Goal: Task Accomplishment & Management: Manage account settings

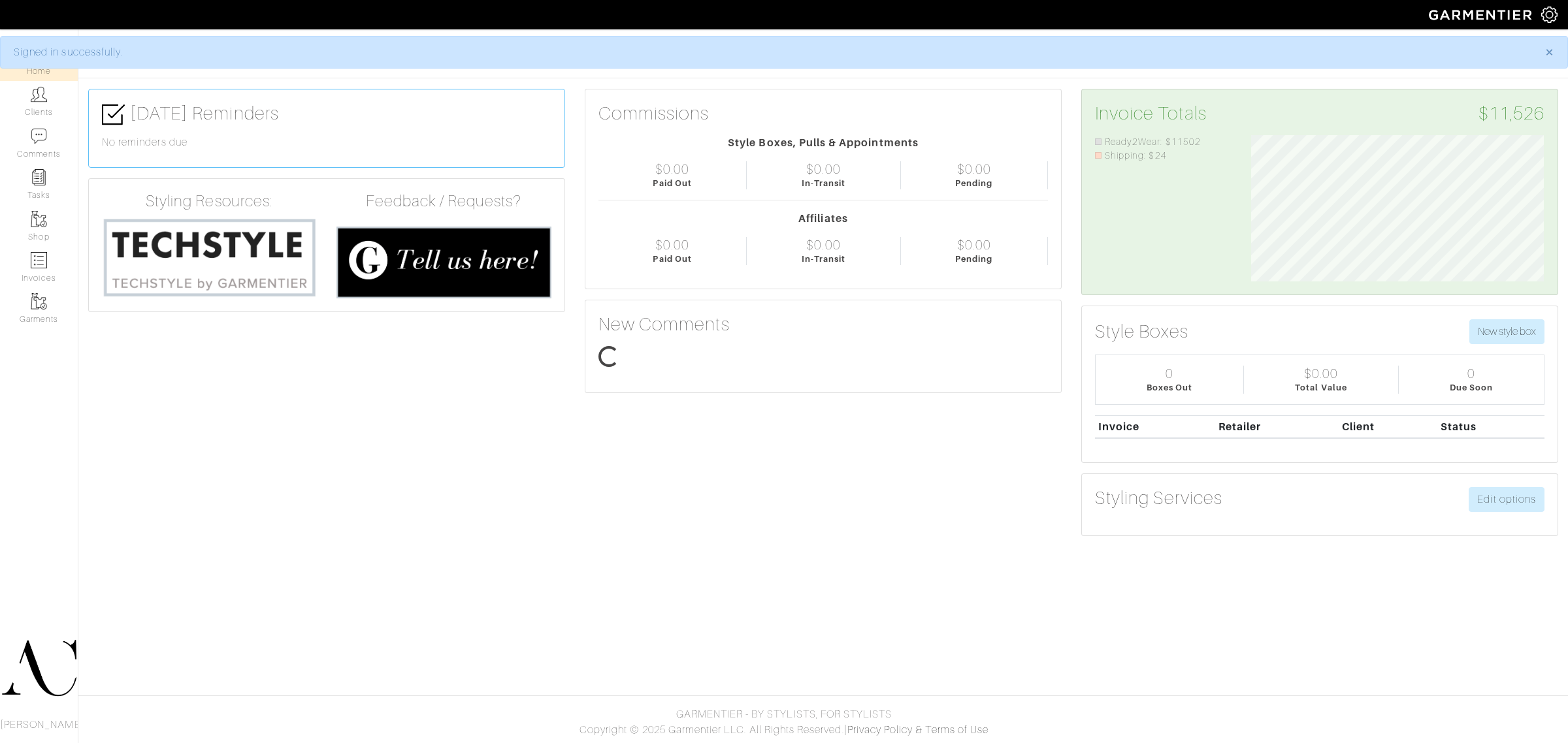
scroll to position [145, 311]
click at [43, 113] on link "Clients" at bounding box center [39, 102] width 78 height 42
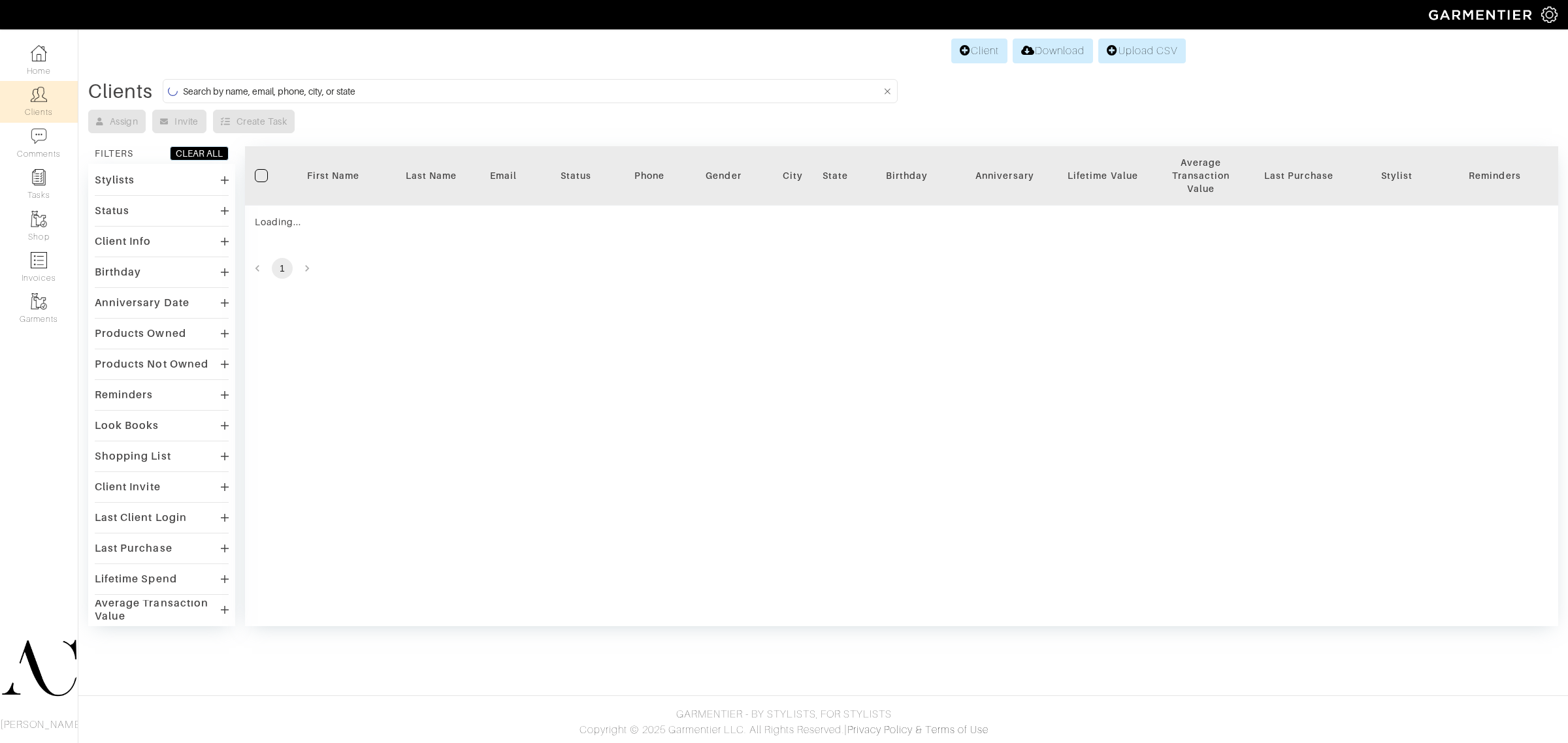
click at [279, 81] on form at bounding box center [530, 90] width 735 height 24
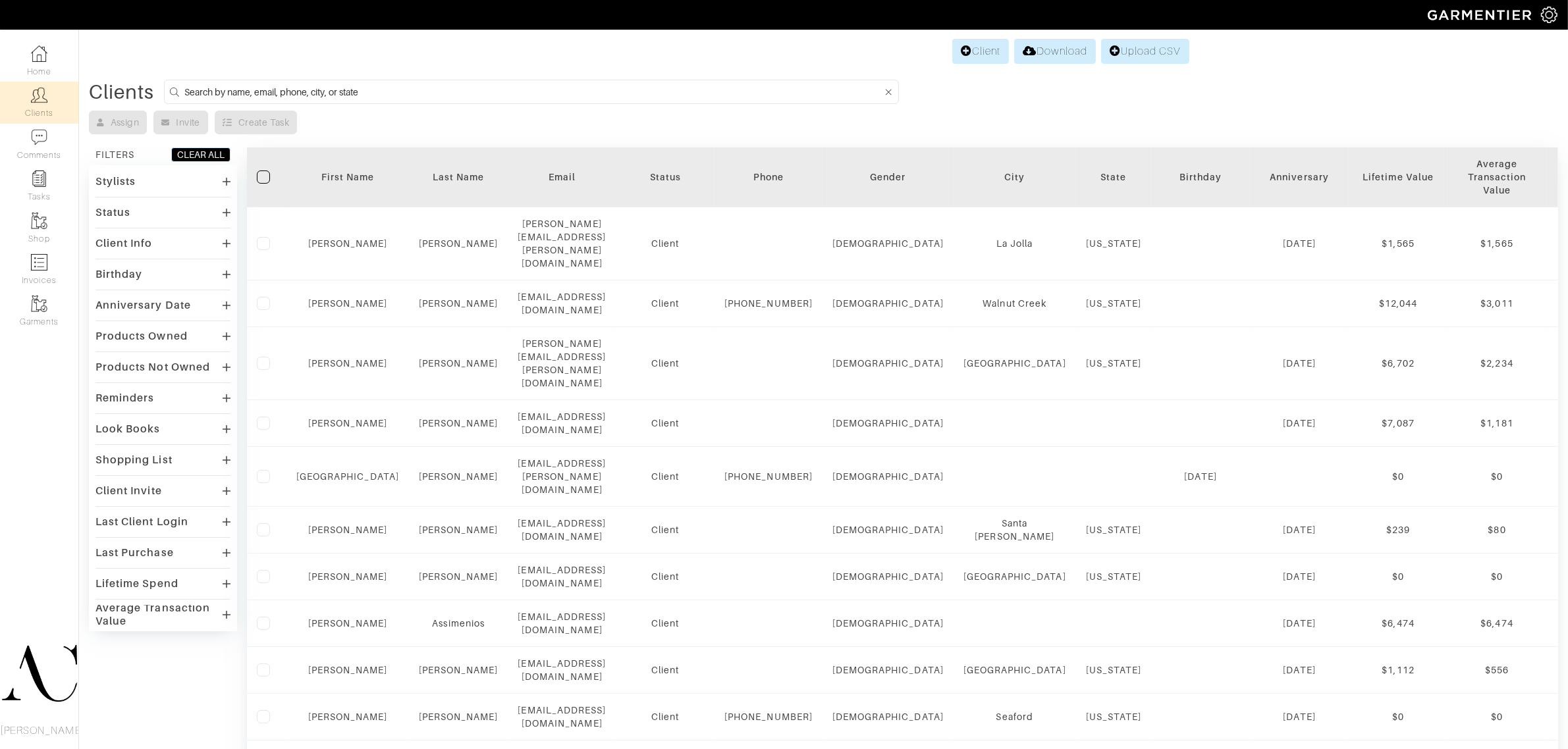
click at [284, 86] on input at bounding box center [533, 92] width 698 height 17
type input "jessica"
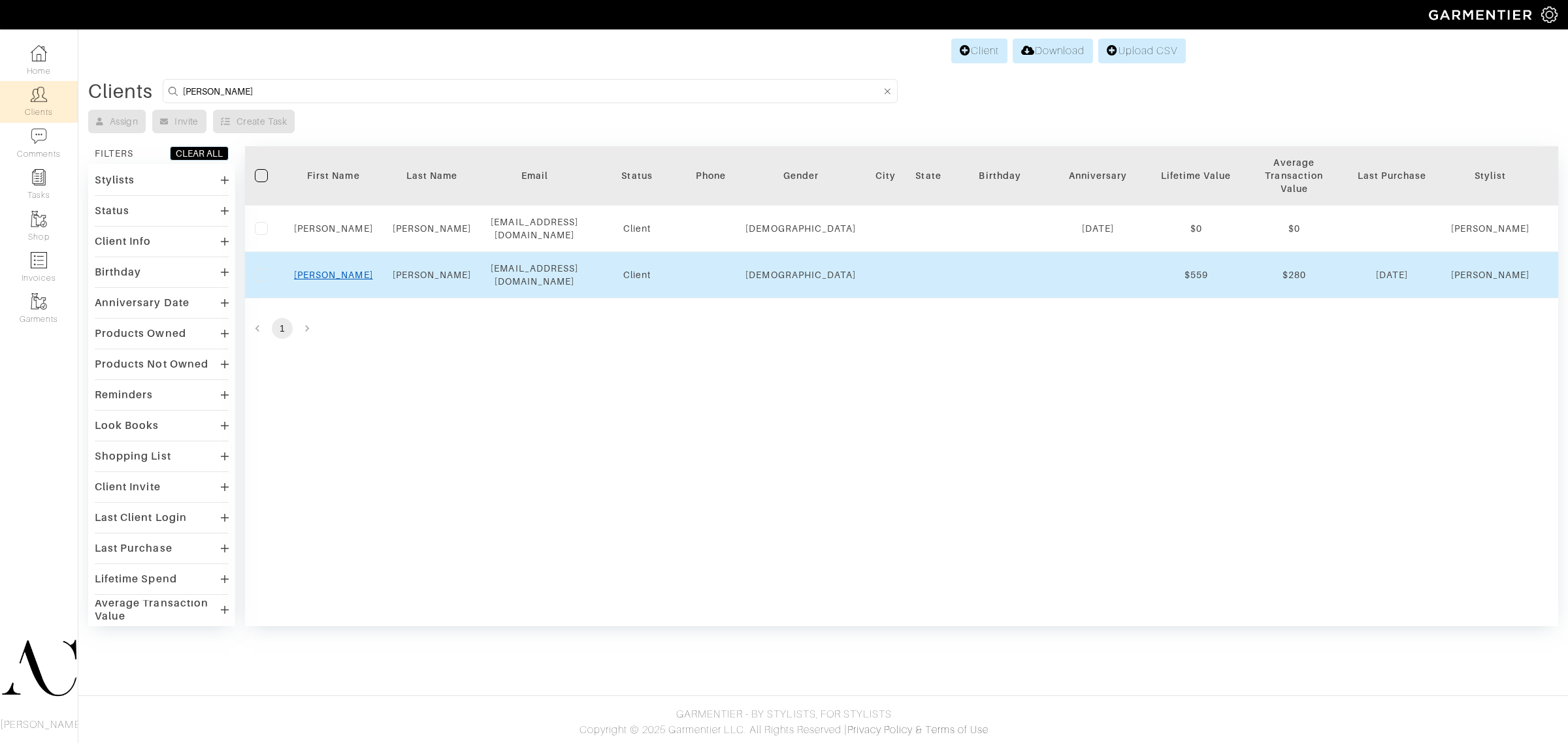
click at [331, 270] on link "Jessica" at bounding box center [333, 275] width 79 height 11
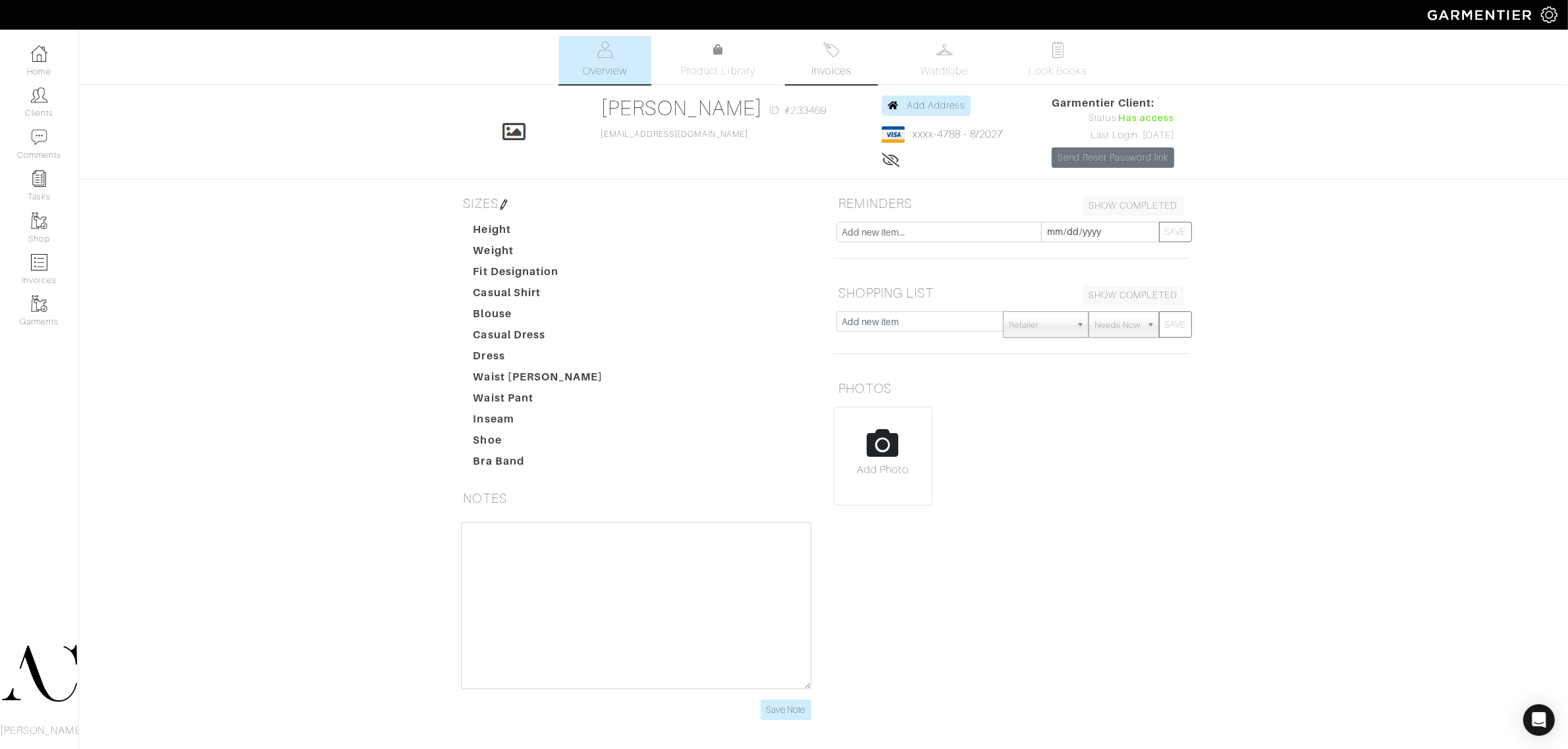
click at [821, 67] on span "Invoices" at bounding box center [831, 71] width 40 height 16
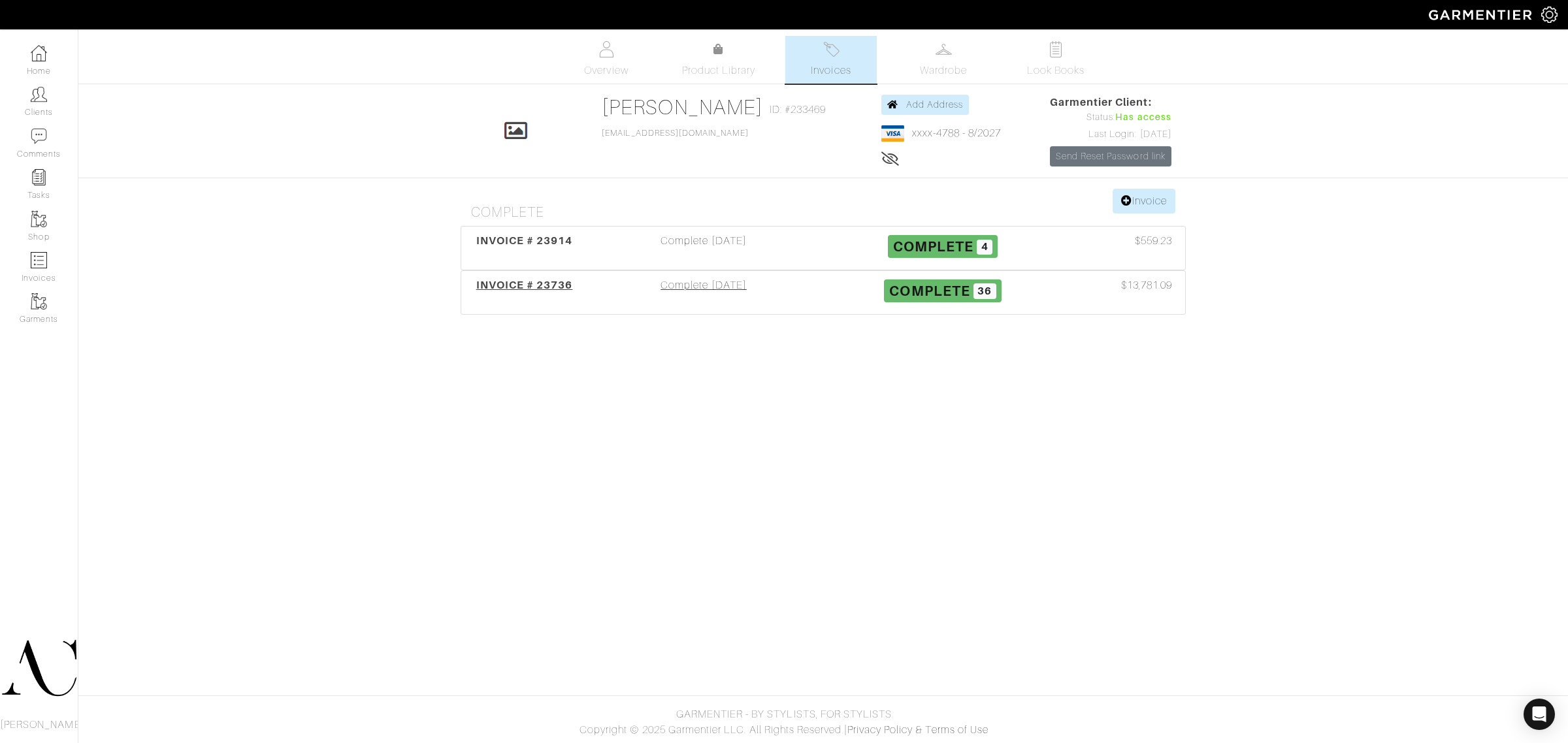
click at [536, 282] on span "INVOICE # 23736" at bounding box center [525, 285] width 96 height 12
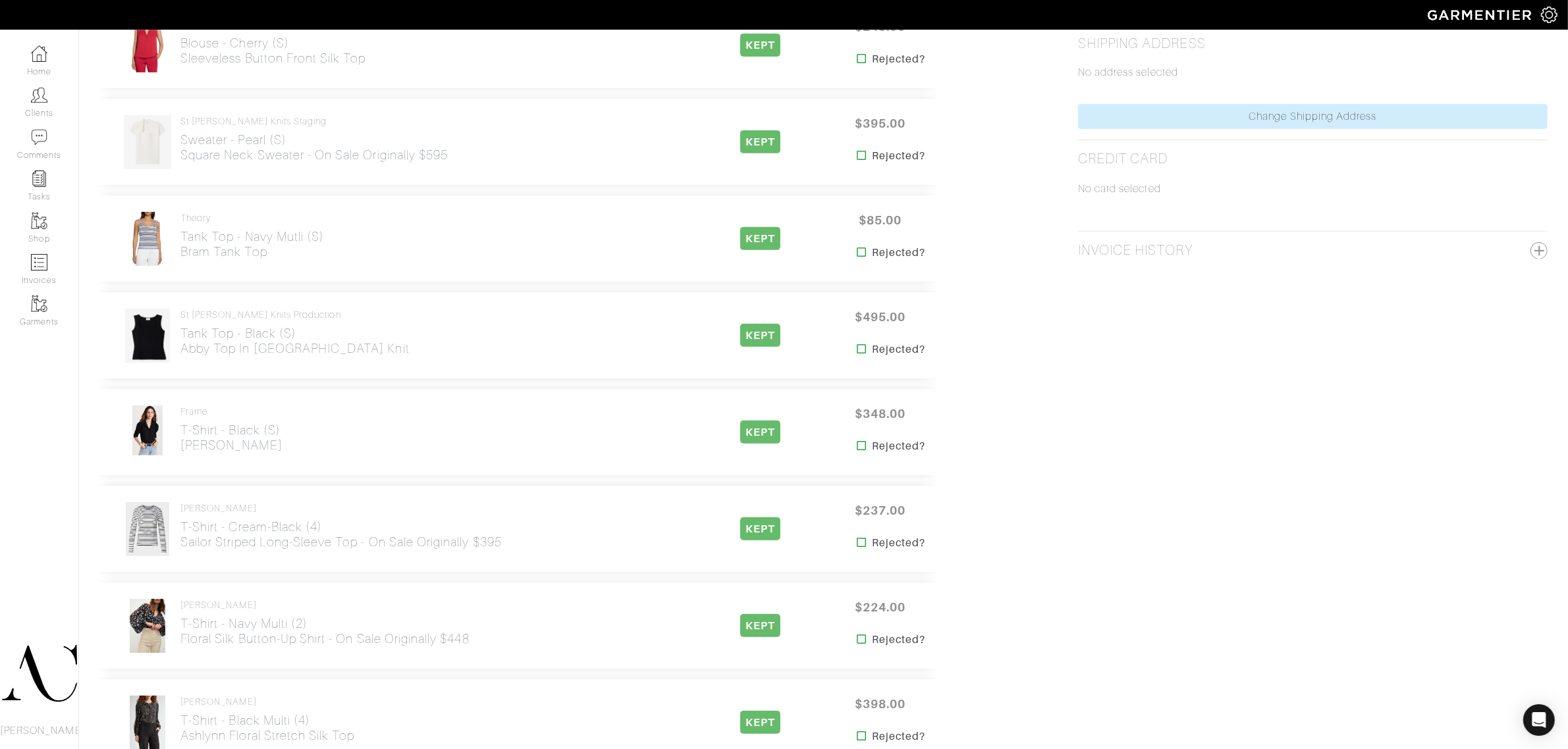
scroll to position [659, 0]
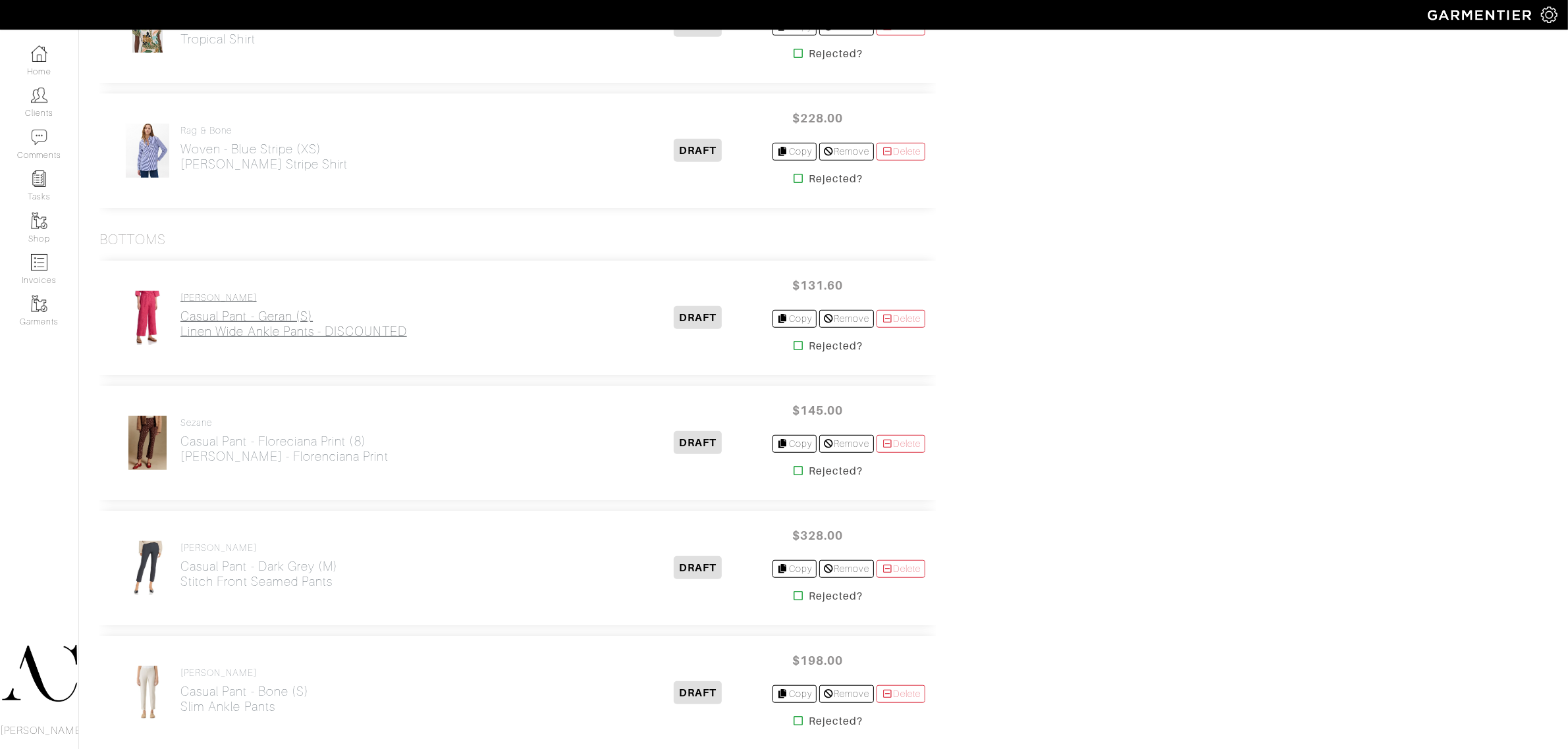
scroll to position [1152, 0]
drag, startPoint x: 176, startPoint y: 341, endPoint x: 225, endPoint y: 343, distance: 49.0
click at [225, 343] on div "[PERSON_NAME] Casual Pant - Geran (S) Linen Wide Ankle Pants - DISCOUNTED" at bounding box center [371, 316] width 523 height 55
click at [264, 372] on div "[PERSON_NAME] Casual Pant - Geran (S) Linen Wide Ankle Pants - DISCOUNTED DRAFT…" at bounding box center [517, 316] width 836 height 115
drag, startPoint x: 410, startPoint y: 347, endPoint x: 180, endPoint y: 338, distance: 230.2
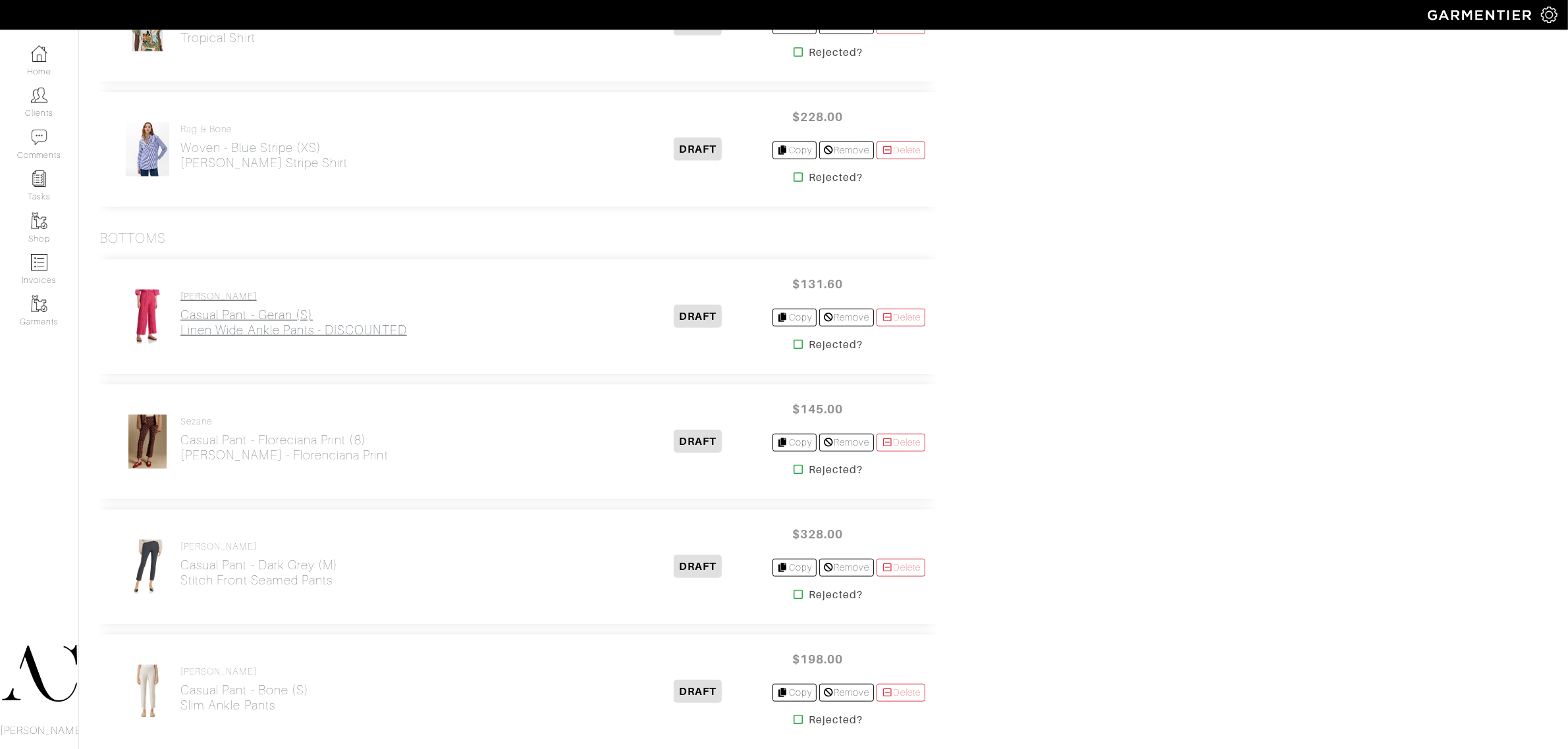
click at [180, 338] on div "[PERSON_NAME] Casual Pant - Geran (S) Linen Wide Ankle Pants - DISCOUNTED DRAFT…" at bounding box center [517, 316] width 836 height 115
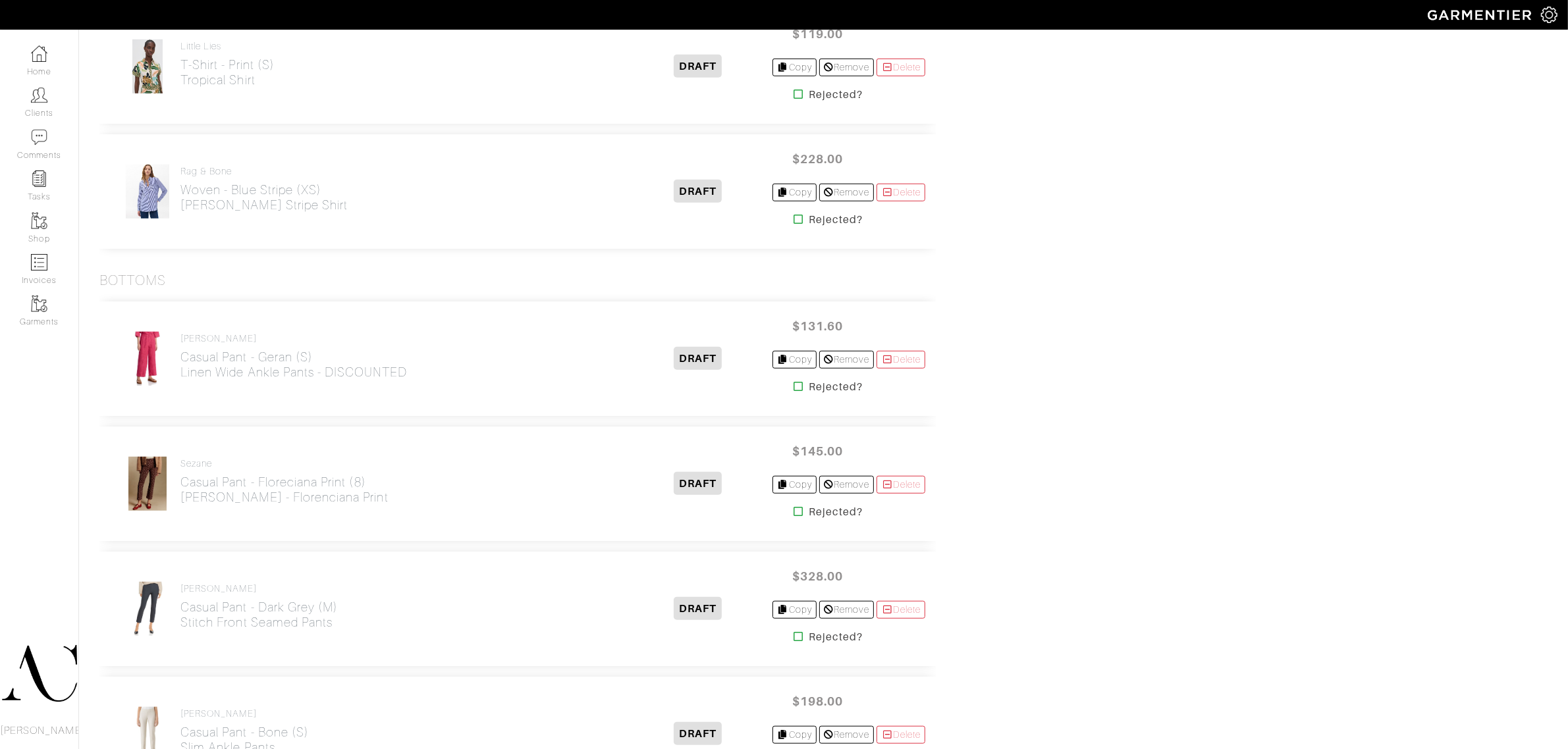
scroll to position [64, 0]
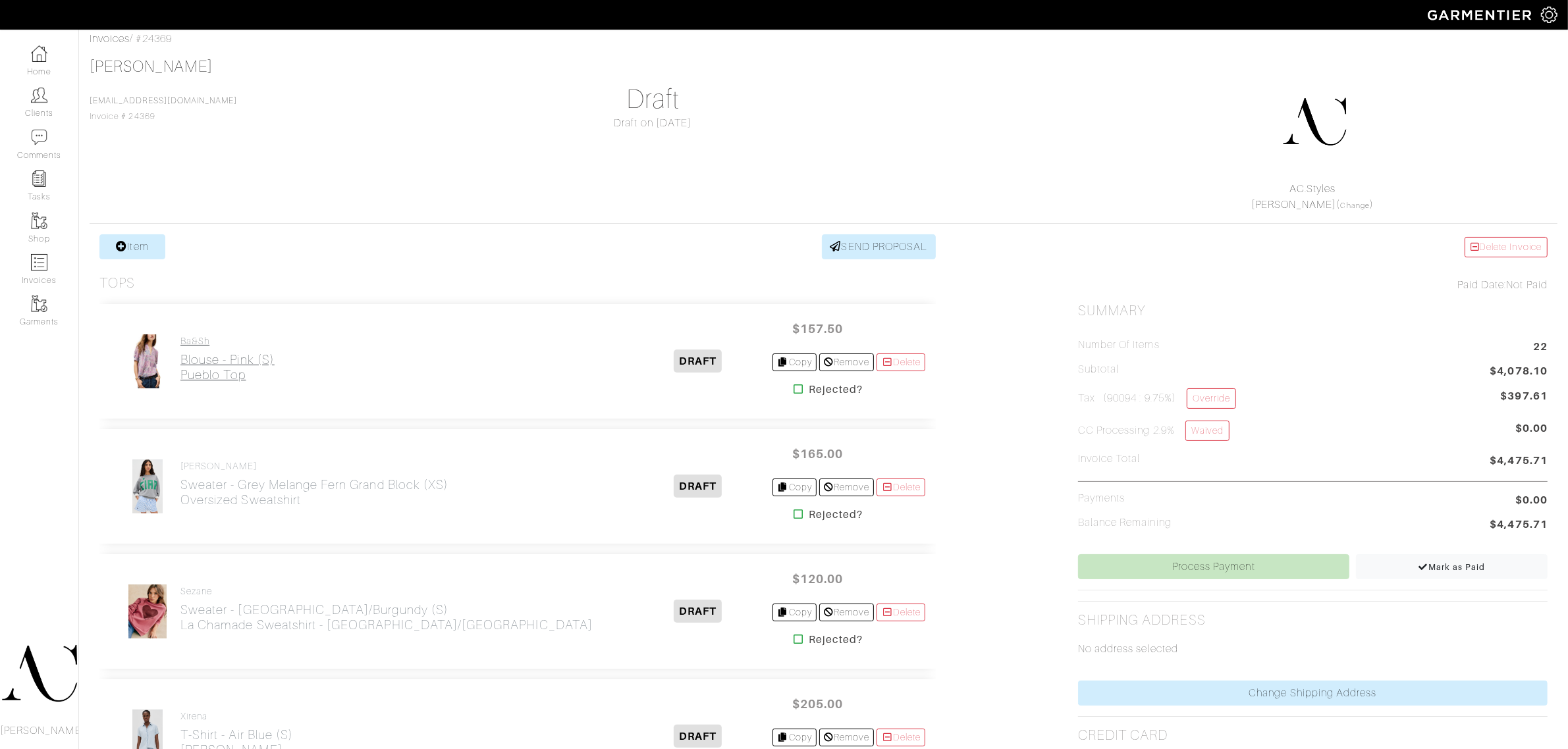
click at [260, 374] on h2 "Blouse - Pink (S) Pueblo Top" at bounding box center [228, 367] width 95 height 30
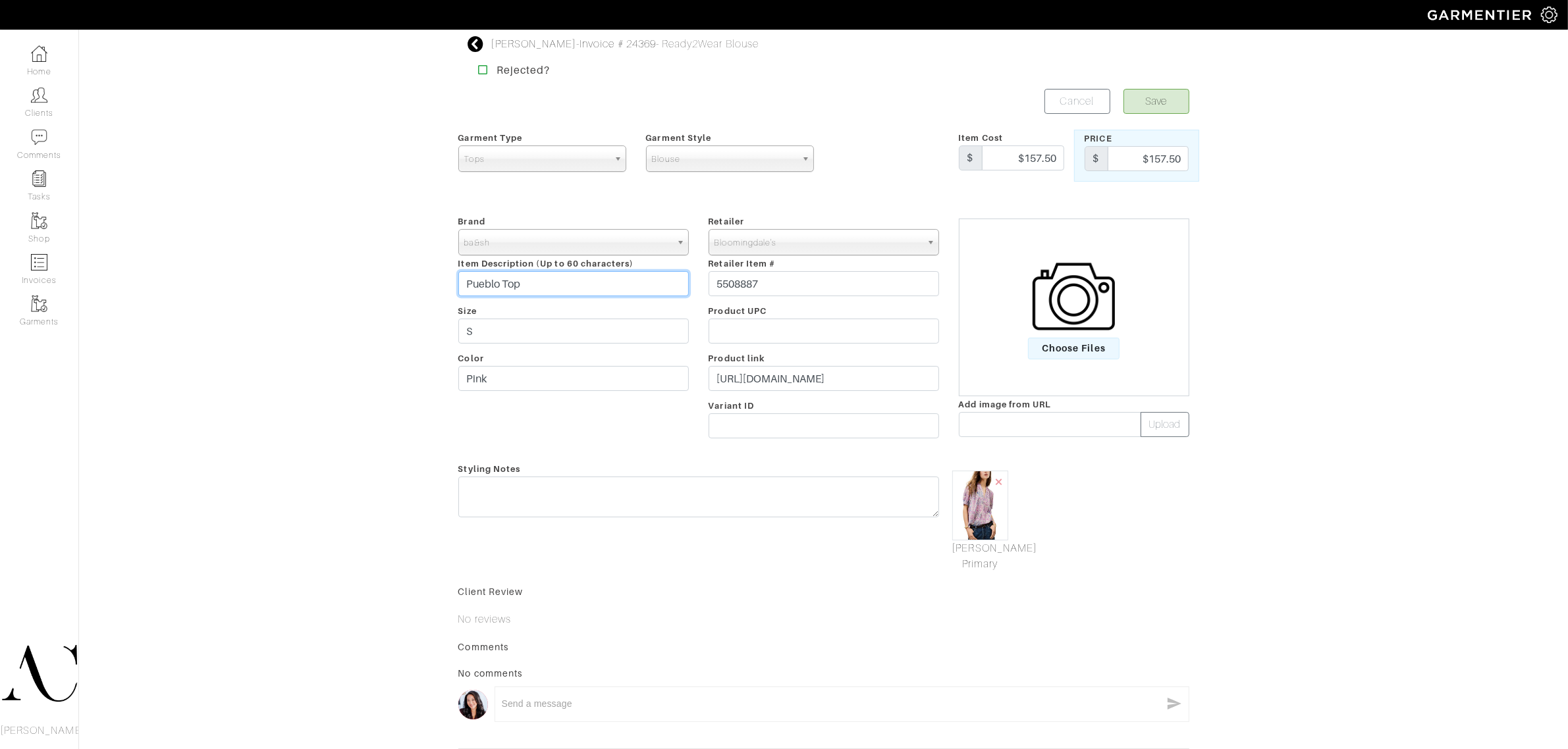
click at [597, 294] on input "Pueblo Top" at bounding box center [573, 284] width 230 height 25
type input "Pueblo Top - ON SALE Originally $225"
click at [1174, 97] on button "Save" at bounding box center [1156, 101] width 66 height 25
click at [623, 285] on input "Linen Wide Ankle Pants - DISCOUNTED" at bounding box center [573, 284] width 230 height 25
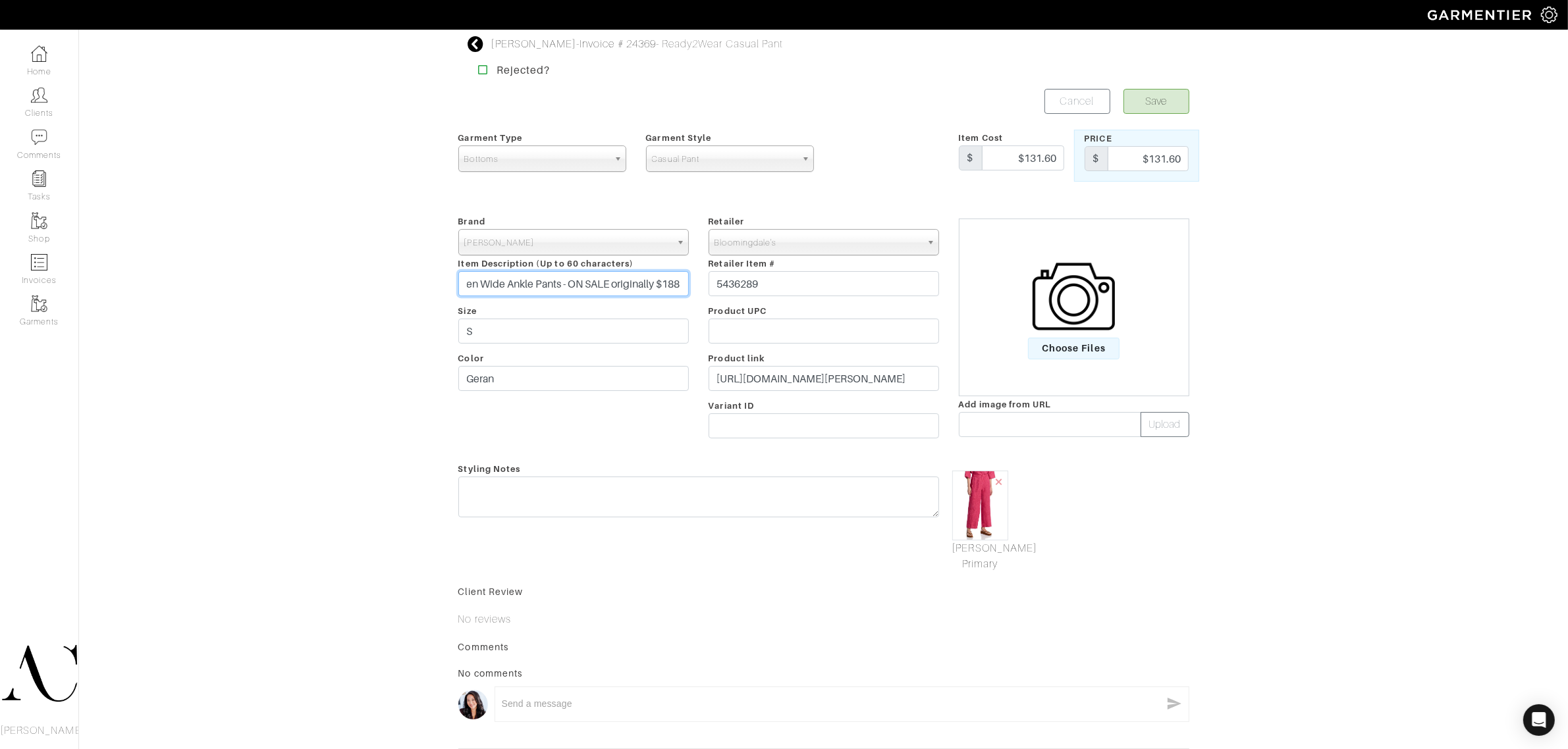
scroll to position [0, 21]
type input "Linen Wide Ankle Pants - ON SALE originally $188"
click at [775, 557] on div "Styling Notes" at bounding box center [699, 516] width 500 height 111
click at [666, 279] on input "Linen Wide Ankle Pants - ON SALE originally $188" at bounding box center [573, 284] width 230 height 25
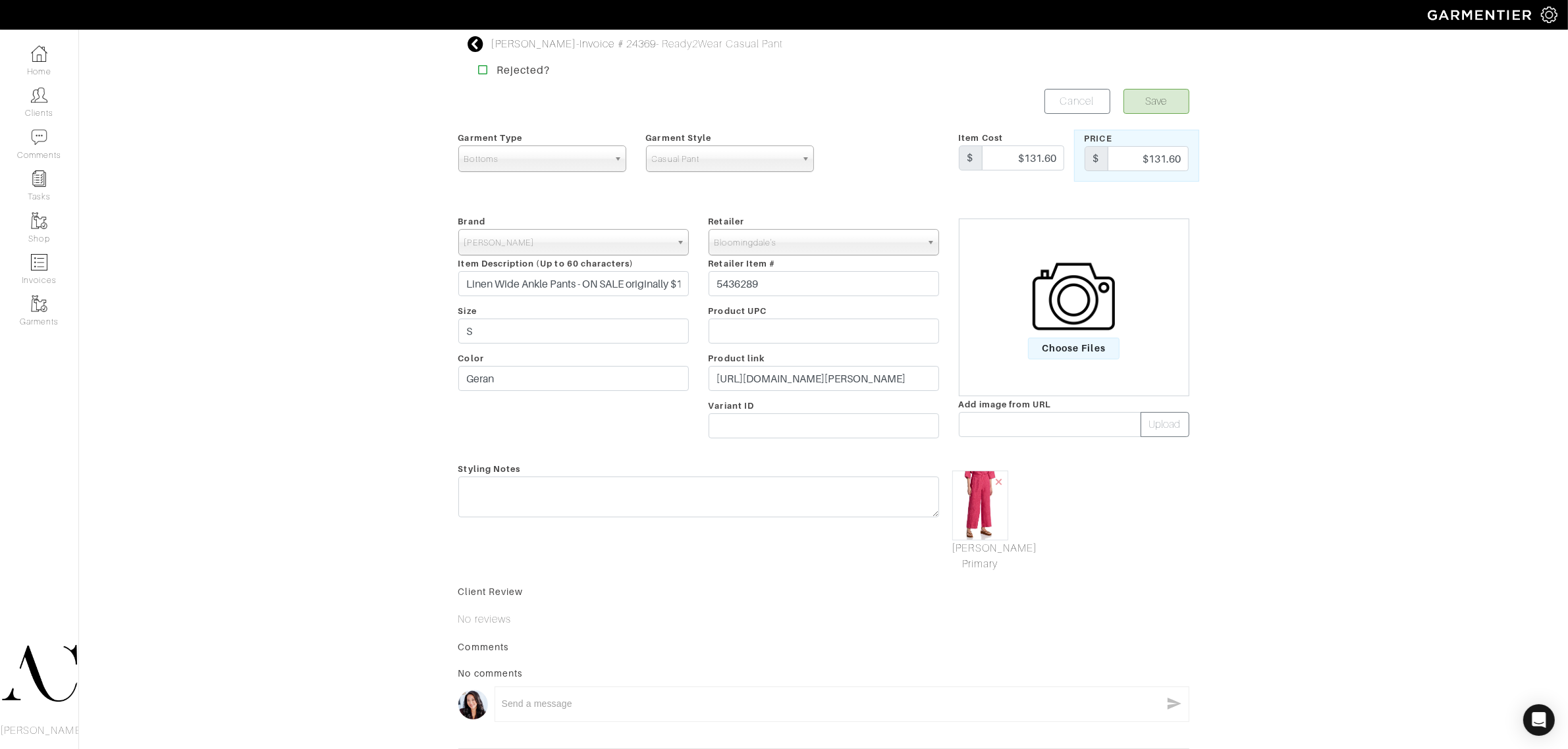
click at [388, 496] on div "Carmen Dukes - Invoice # 24369 - Ready2Wear Casual Pant Rejected? Save Cancel G…" at bounding box center [784, 409] width 1568 height 746
click at [1167, 107] on button "Save" at bounding box center [1156, 101] width 66 height 25
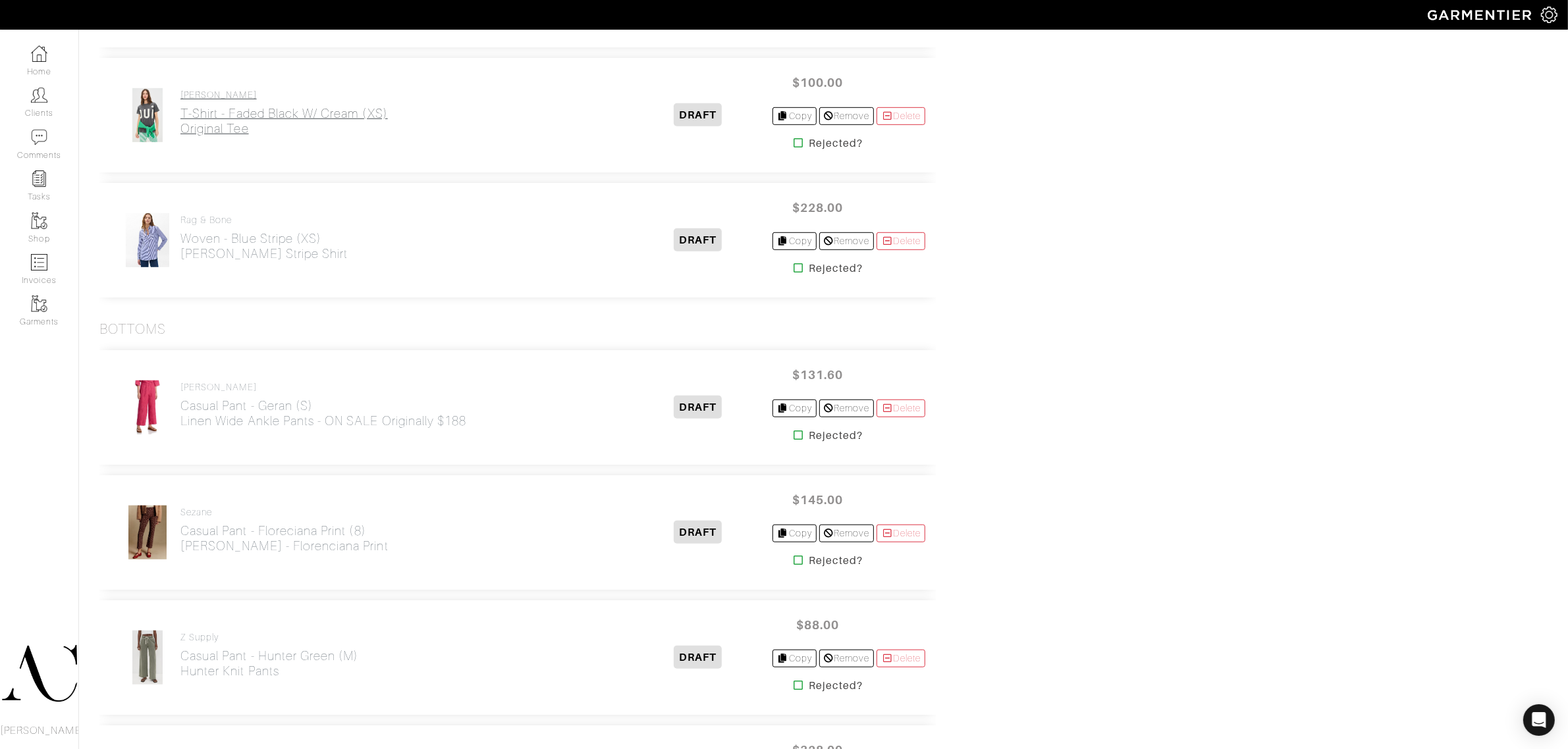
scroll to position [1070, 0]
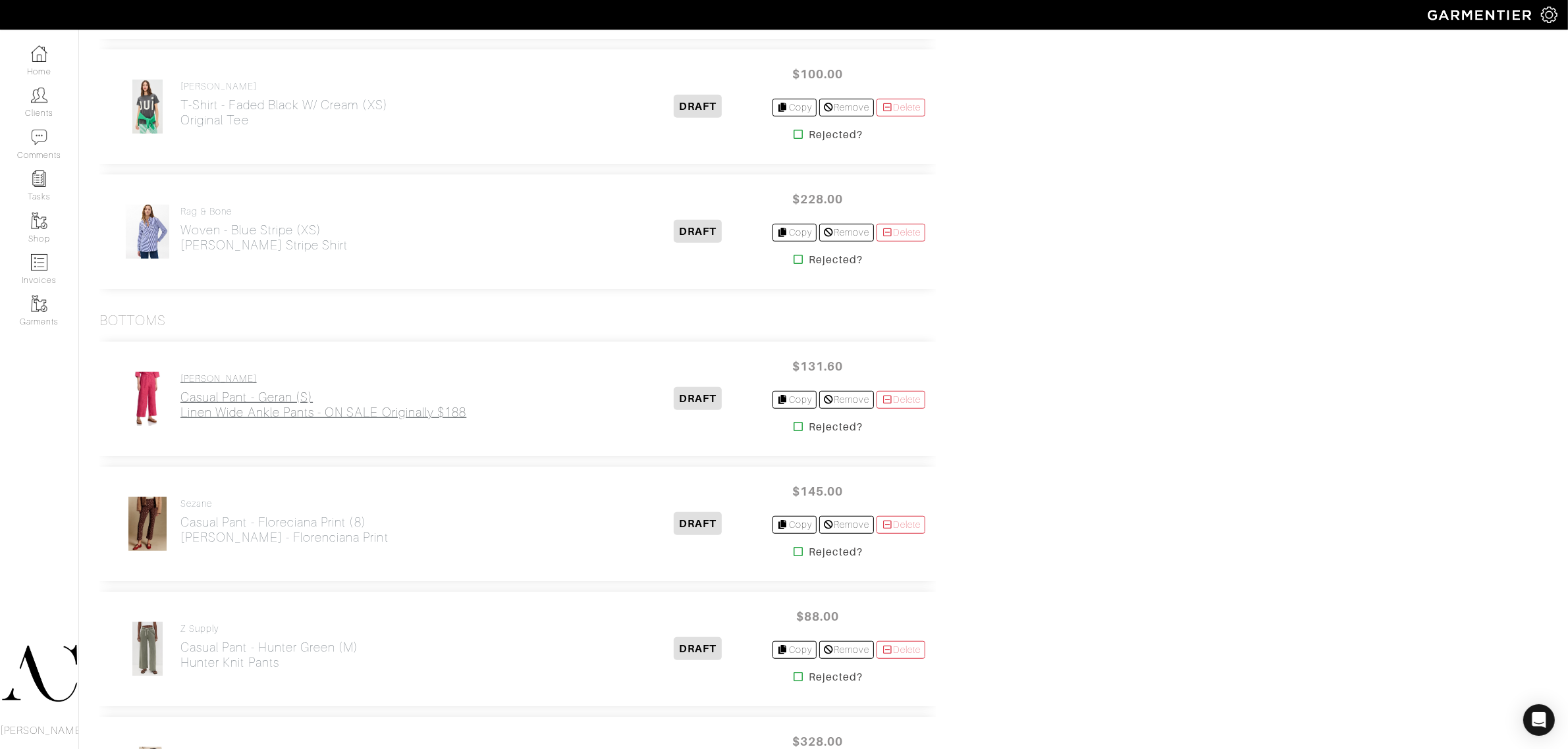
click at [432, 406] on h2 "Casual Pant - Geran (S) Linen Wide Ankle Pants - ON SALE originally $188" at bounding box center [324, 405] width 286 height 30
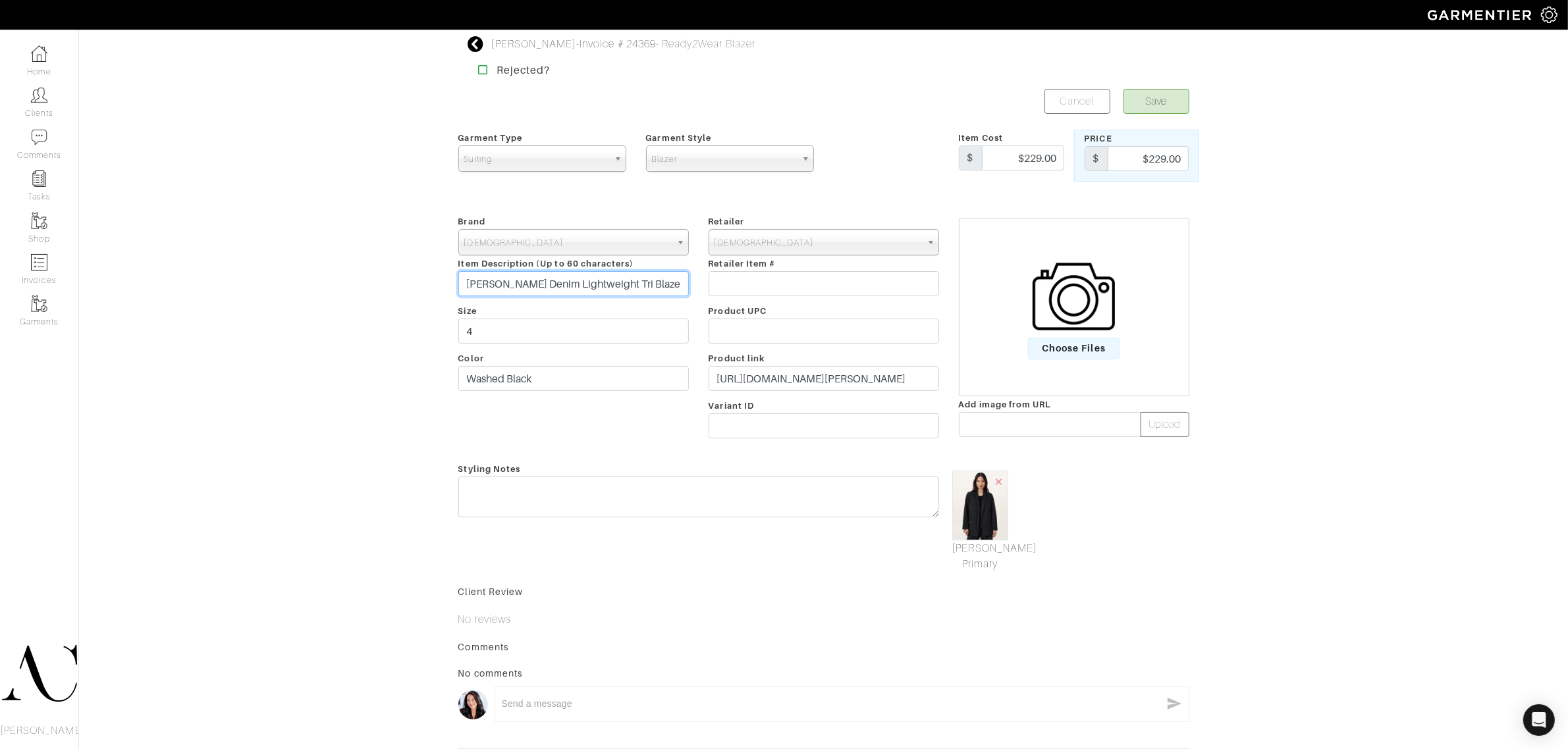
scroll to position [0, 28]
drag, startPoint x: 643, startPoint y: 281, endPoint x: 771, endPoint y: 280, distance: 128.0
click at [771, 280] on div "Brand - 032c 1017 ALYX 9SM 111SKIN 11 by Boris Bidjan Saberi 11 Honore 12 Store…" at bounding box center [823, 329] width 751 height 232
click at [524, 280] on input "Aleida Denim Lightweight Tri Blazer - ONSALE Originally $24" at bounding box center [573, 284] width 230 height 25
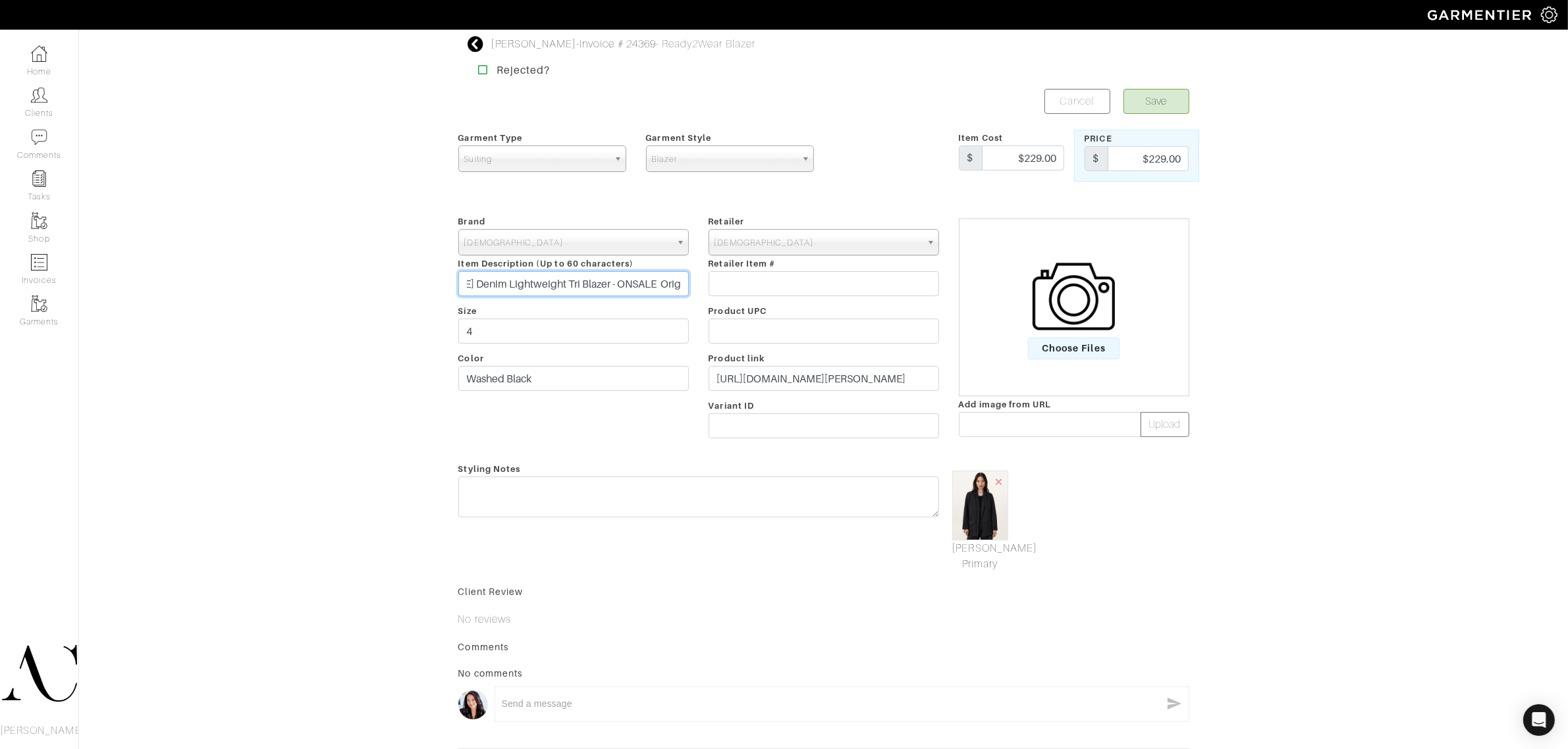
click at [524, 280] on input "Aleida Denim Lightweight Tri Blazer - ONSALE Originally $24" at bounding box center [573, 284] width 230 height 25
click at [681, 285] on input "Aleida Denim Lightweight Blazer - ONSALE Originally $24" at bounding box center [573, 284] width 230 height 25
type input "Aleida Denim Lightweight Blazer - ONSALE Originally $249"
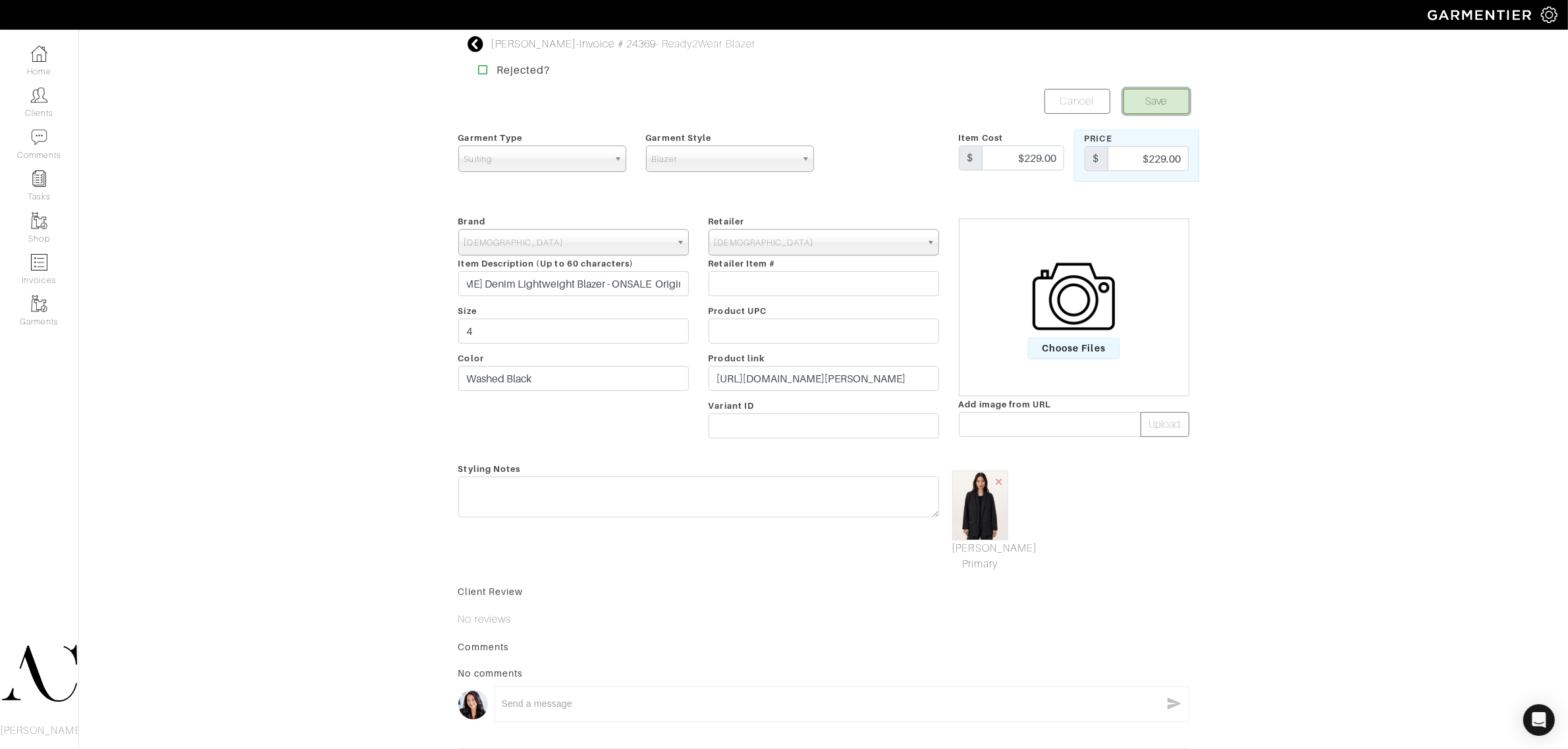
scroll to position [0, 0]
click at [1141, 100] on button "Save" at bounding box center [1156, 101] width 66 height 25
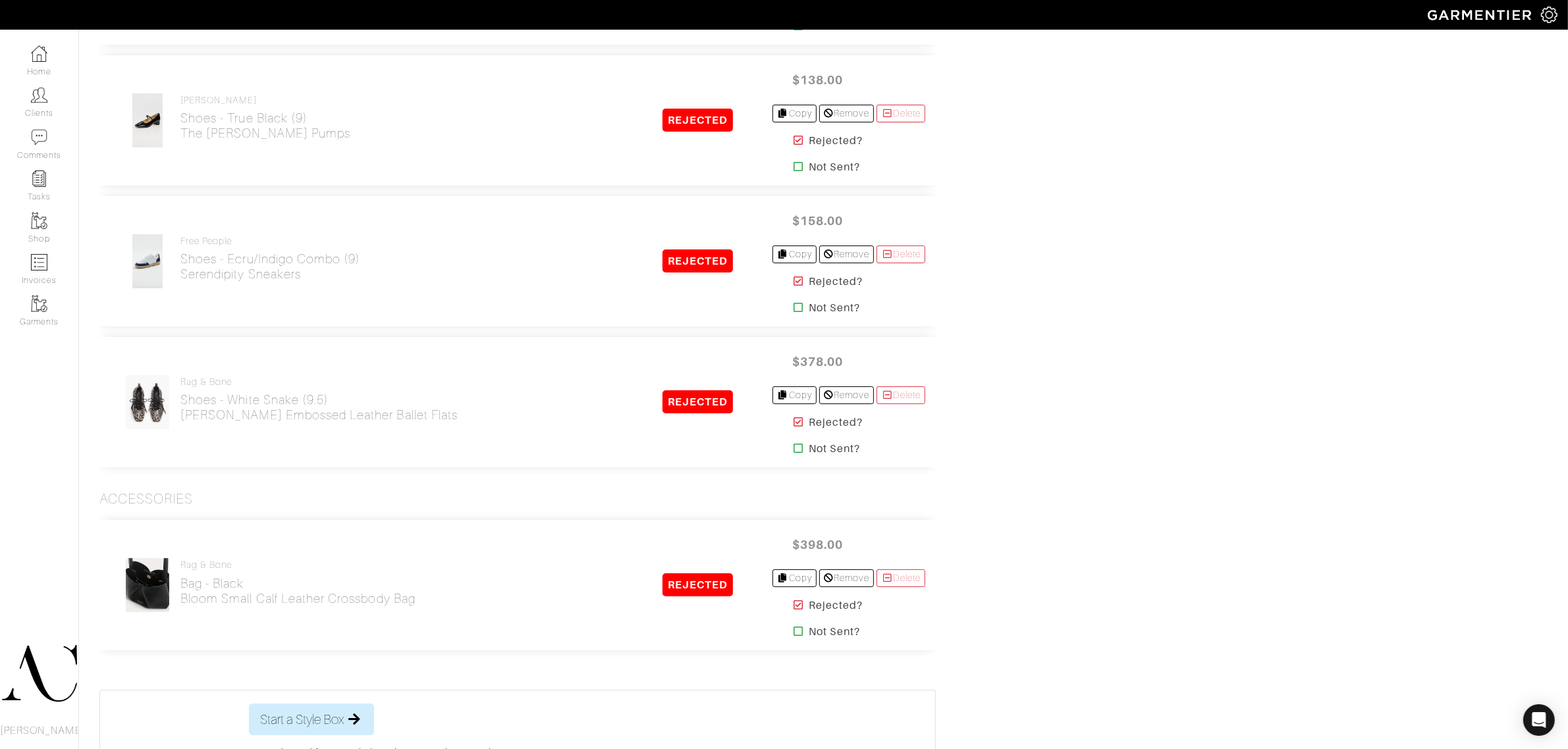
scroll to position [6331, 0]
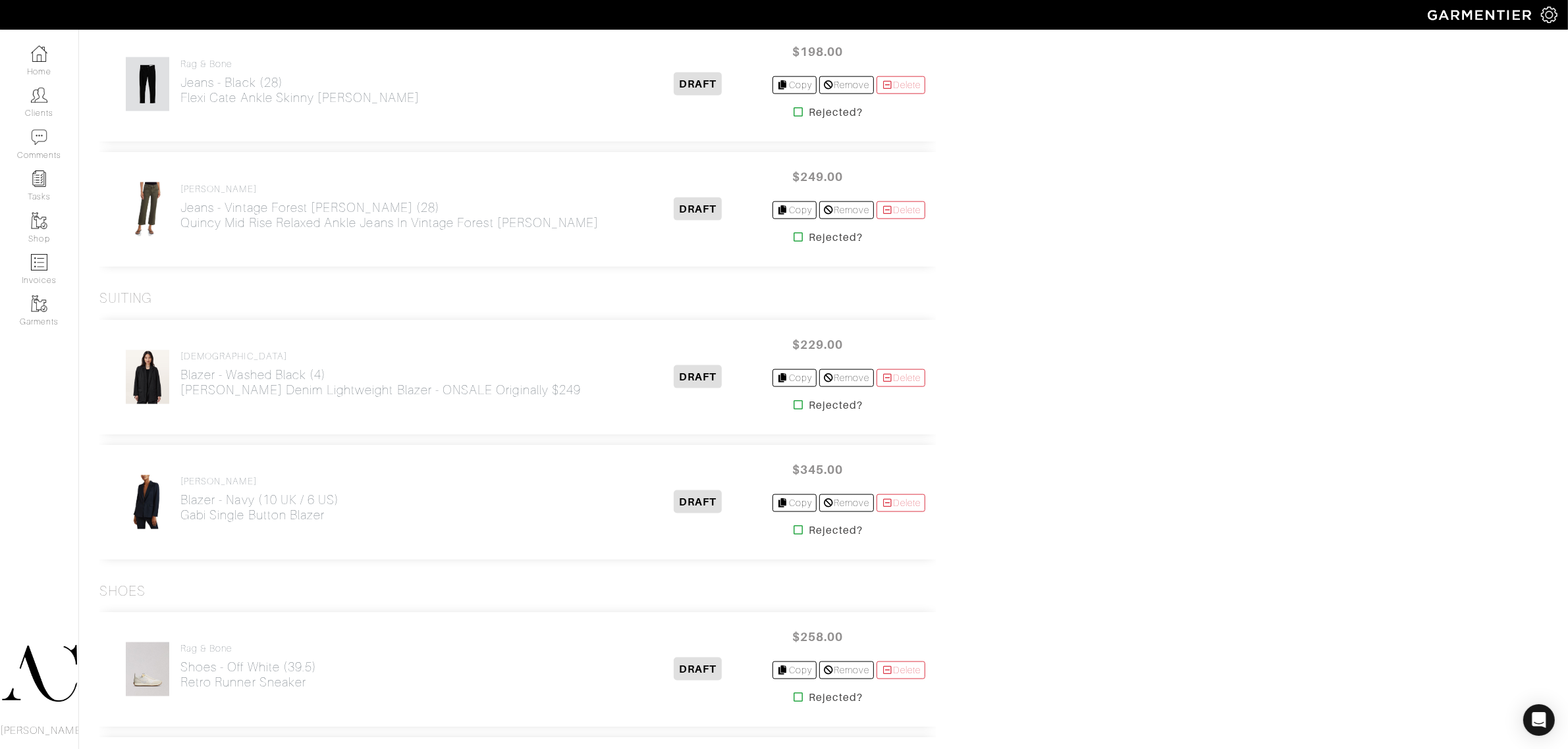
scroll to position [2140, 0]
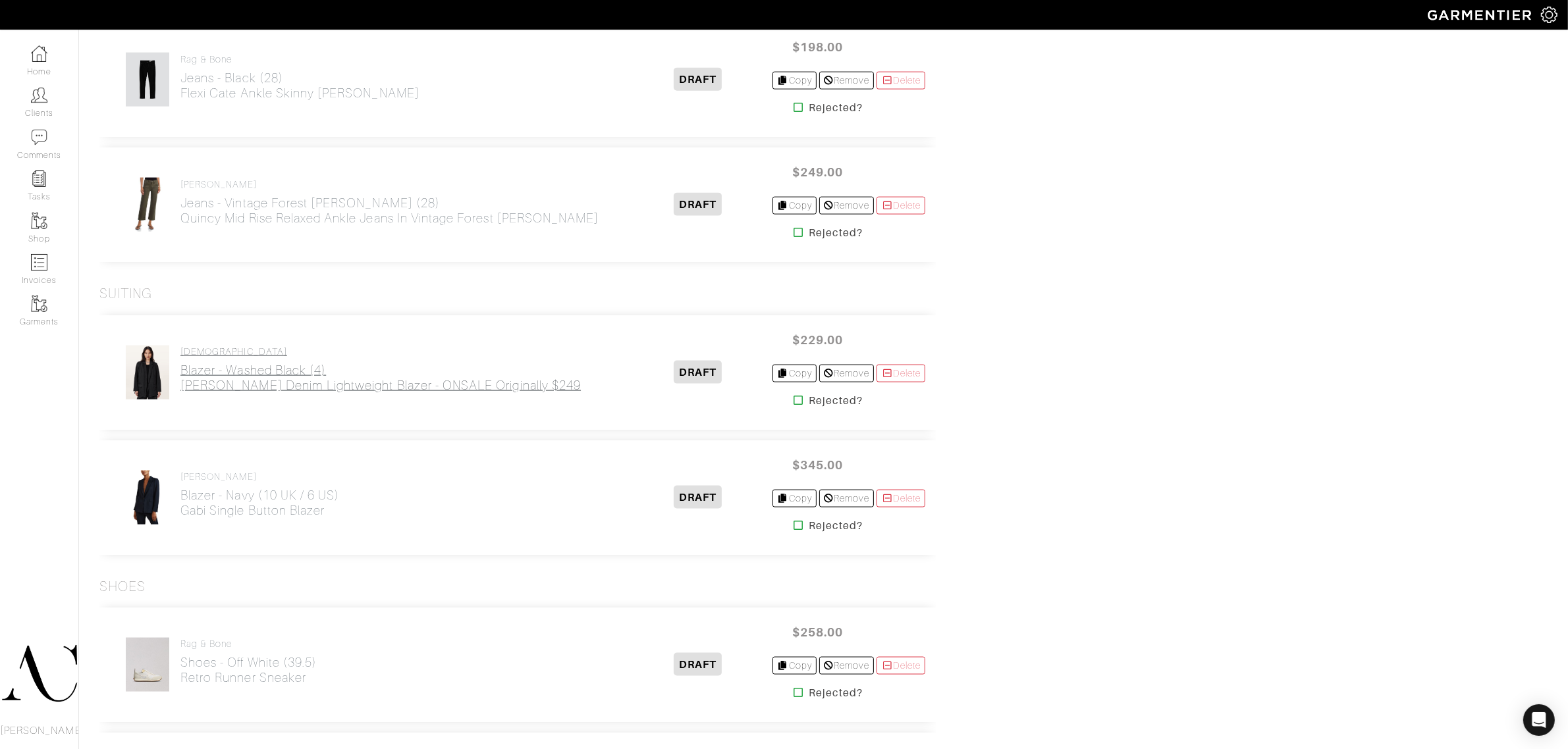
click at [383, 393] on h2 "Blazer - Washed Black (4) [PERSON_NAME] Denim Lightweight Blazer - ONSALE Origi…" at bounding box center [381, 378] width 400 height 30
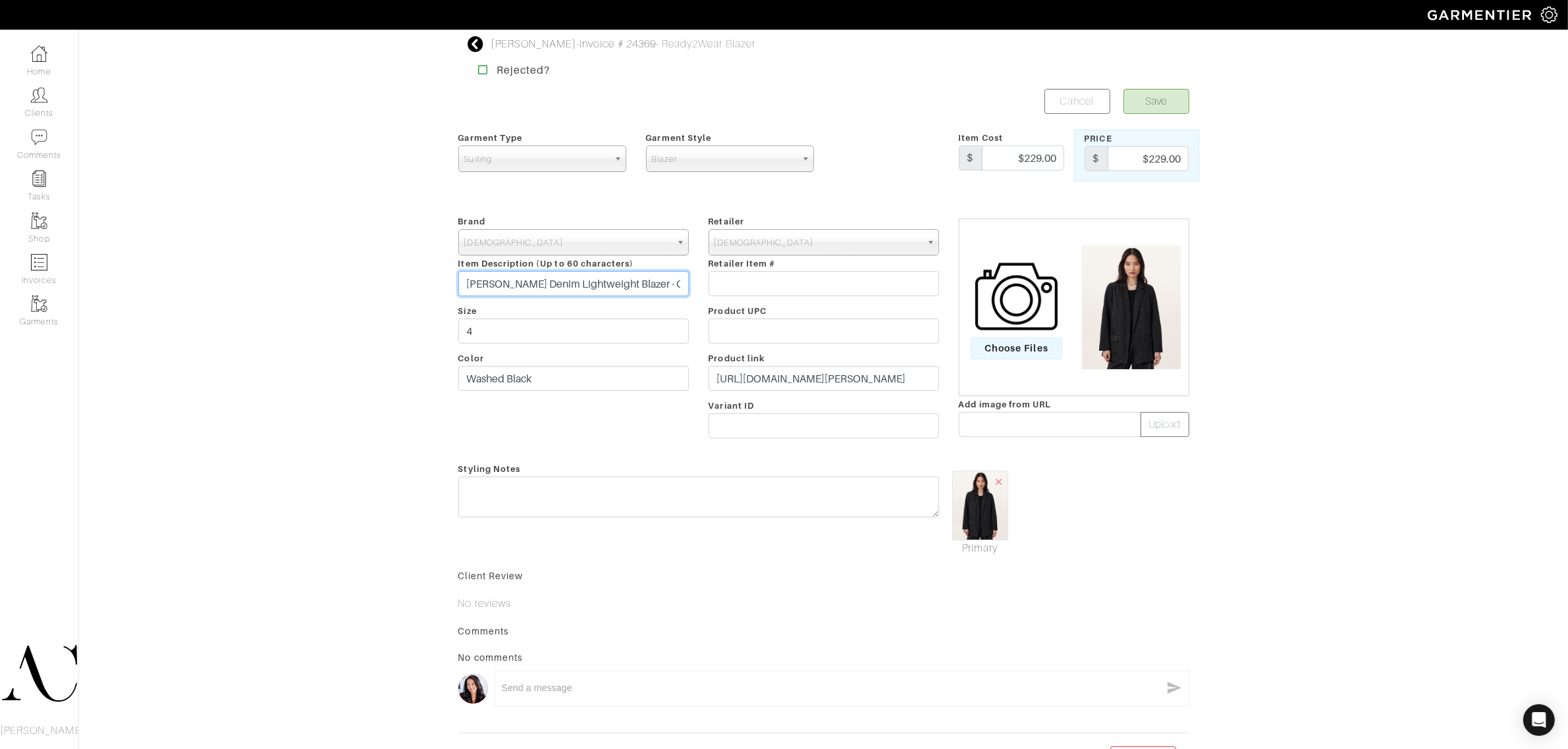
click at [644, 283] on input "[PERSON_NAME] Denim Lightweight Blazer - ONSALE Originally $249" at bounding box center [573, 284] width 230 height 25
type input "[PERSON_NAME] Denim Lightweight Blazer - ON SALE Originally $249"
click at [1149, 106] on button "Save" at bounding box center [1156, 101] width 66 height 25
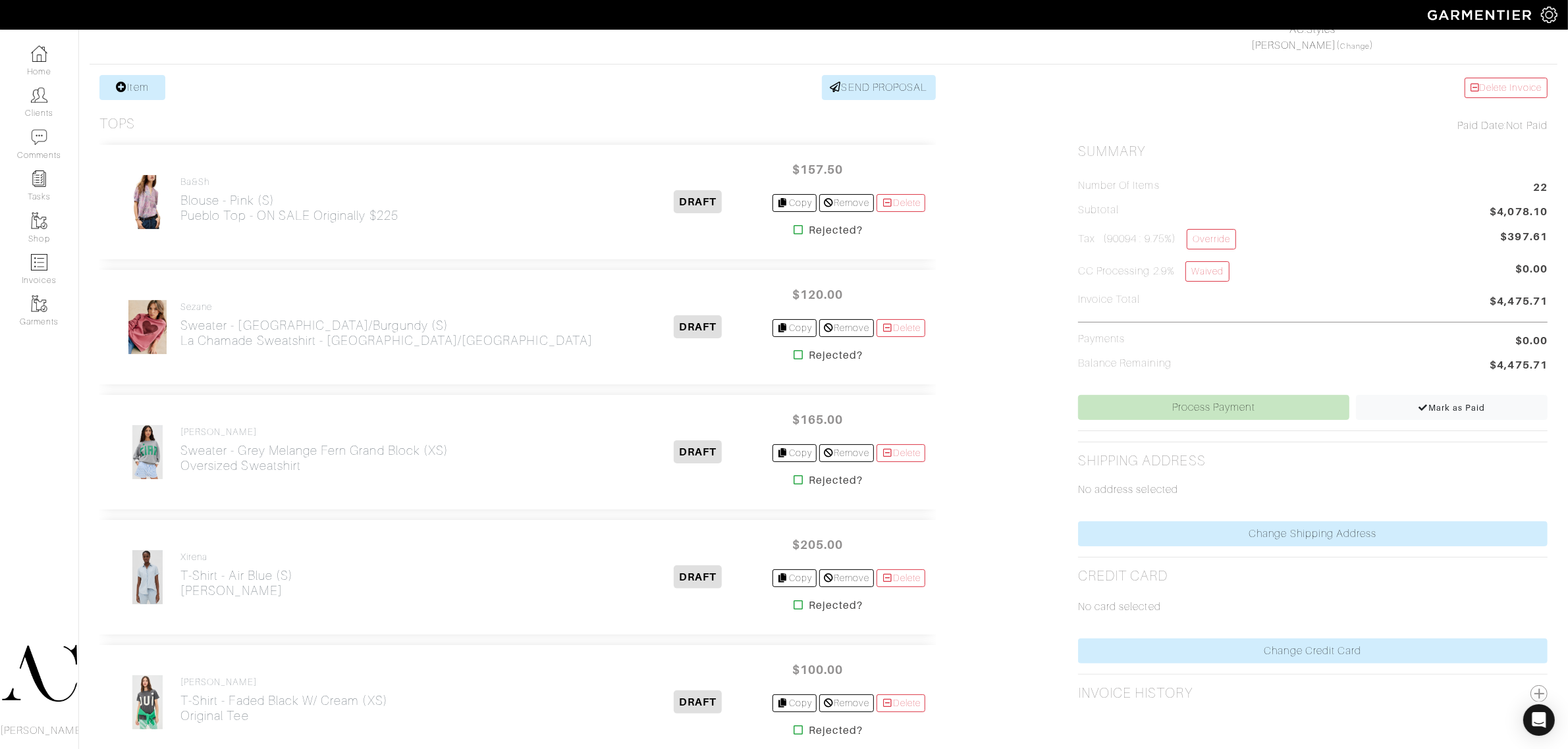
scroll to position [29, 0]
